Goal: Task Accomplishment & Management: Manage account settings

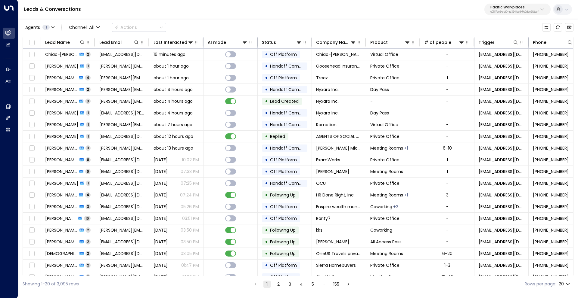
click at [509, 7] on p "Pacific Workplaces" at bounding box center [514, 7] width 48 height 4
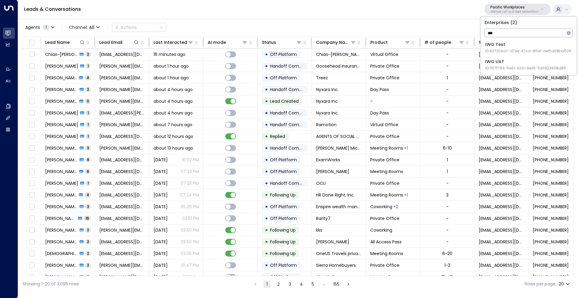
type input "***"
click at [505, 45] on div "IWG Test ID: 927204a7-d7ee-47ca-85e1-def5a58ba506" at bounding box center [528, 48] width 86 height 12
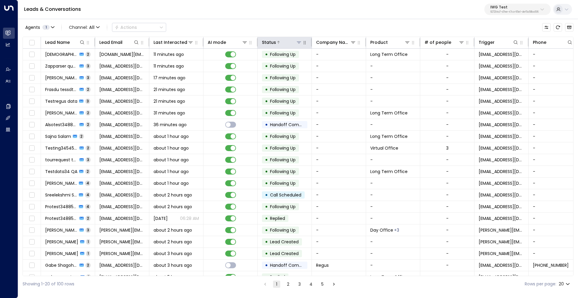
click at [300, 43] on icon at bounding box center [298, 42] width 5 height 5
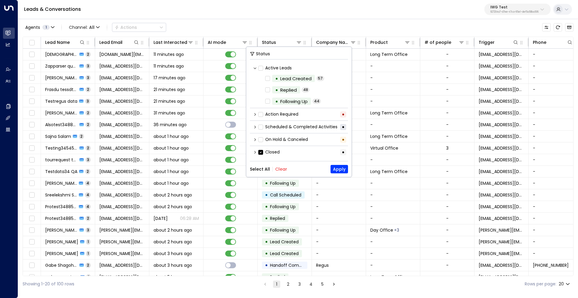
click at [255, 151] on icon at bounding box center [255, 153] width 4 height 4
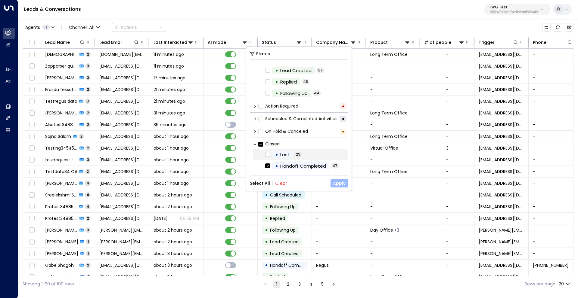
click at [341, 184] on button "Apply" at bounding box center [338, 183] width 17 height 8
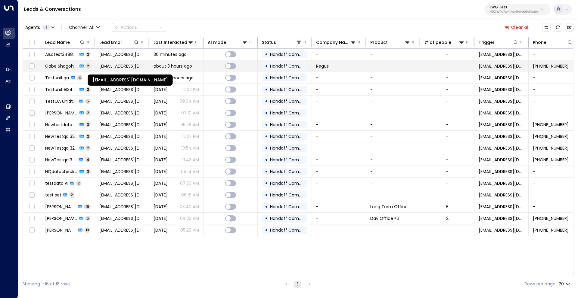
click at [113, 66] on span "[EMAIL_ADDRESS][DOMAIN_NAME]" at bounding box center [121, 66] width 45 height 6
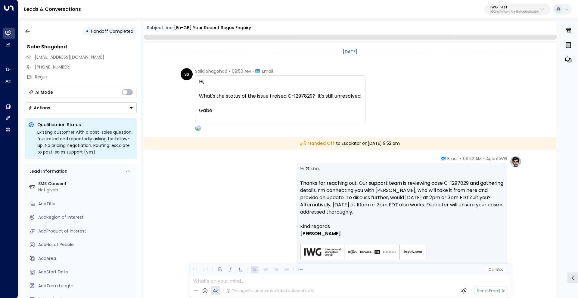
scroll to position [53, 0]
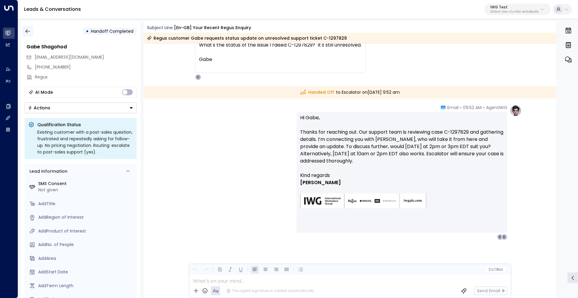
click at [26, 31] on icon "button" at bounding box center [27, 31] width 5 height 4
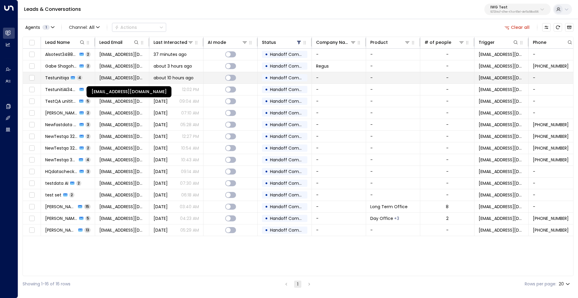
click at [122, 78] on span "[EMAIL_ADDRESS][DOMAIN_NAME]" at bounding box center [121, 78] width 45 height 6
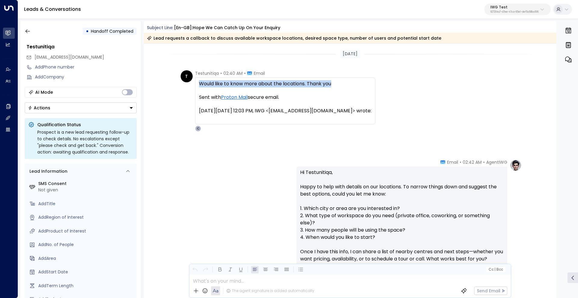
drag, startPoint x: 198, startPoint y: 84, endPoint x: 342, endPoint y: 82, distance: 144.4
click at [342, 82] on div "Would like to know more about the locations. Thank you" at bounding box center [285, 83] width 172 height 7
copy div "Would like to know more about the locations. Thank you"
